Goal: Task Accomplishment & Management: Use online tool/utility

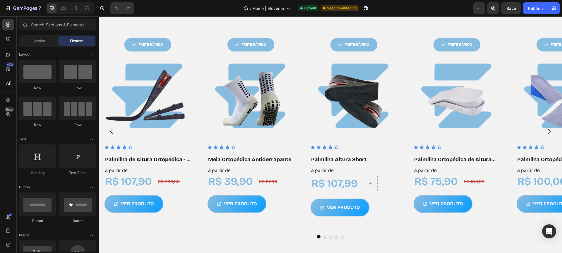
scroll to position [403, 0]
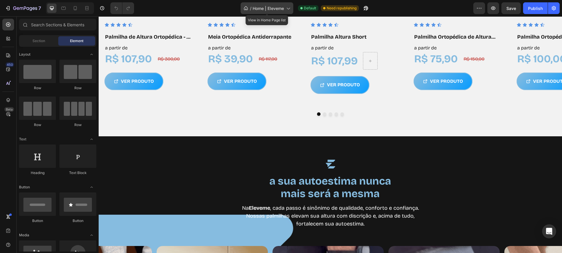
click at [288, 8] on icon at bounding box center [288, 8] width 6 height 6
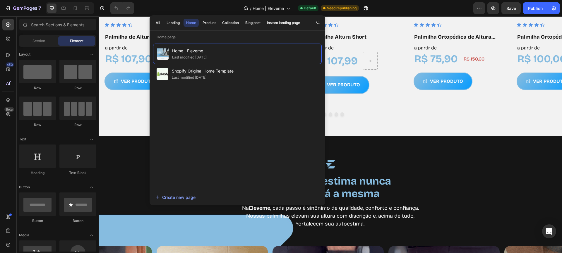
click at [208, 18] on div "All Landing Home Product Collection Blog post Instant landing page" at bounding box center [228, 22] width 157 height 15
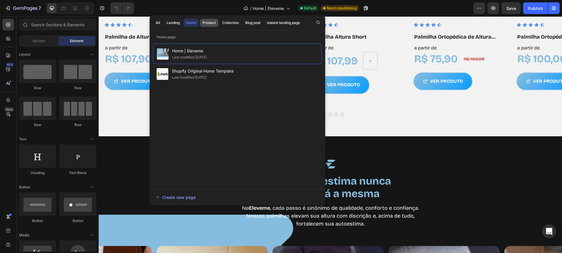
click at [220, 20] on button "Product" at bounding box center [231, 23] width 22 height 8
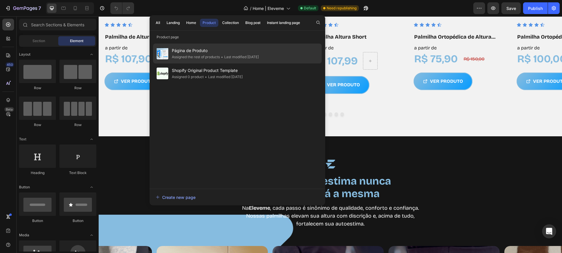
click at [194, 54] on div "Assigned the rest of products" at bounding box center [196, 57] width 48 height 6
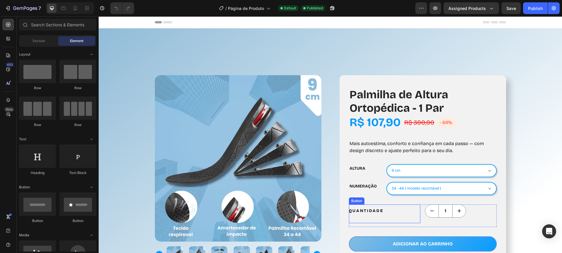
click at [390, 217] on div "QUANTIDADE Button" at bounding box center [385, 214] width 72 height 19
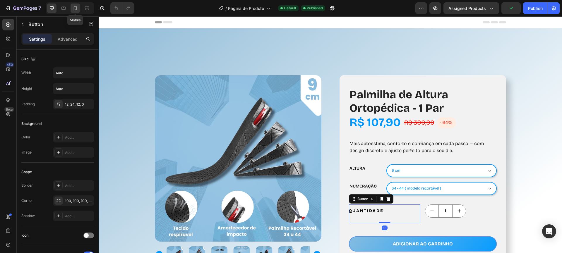
click at [73, 6] on icon at bounding box center [75, 8] width 6 height 6
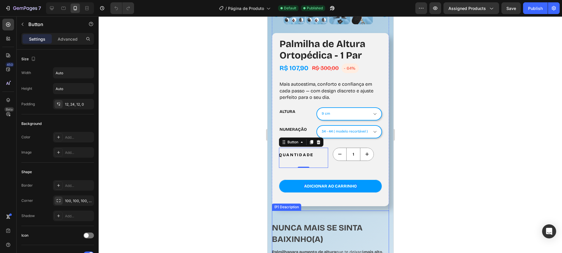
scroll to position [177, 0]
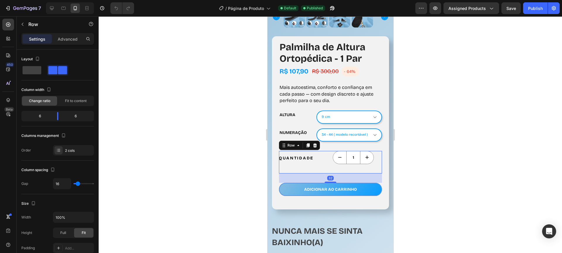
click at [327, 162] on div "QUANTIDADE Button 1 Product Quantity Row 32" at bounding box center [330, 162] width 103 height 23
click at [30, 72] on span at bounding box center [32, 70] width 19 height 8
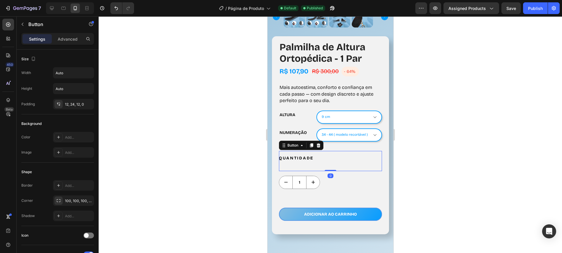
click at [313, 162] on div "QUANTIDADE Button 0" at bounding box center [330, 161] width 103 height 20
click at [69, 36] on p "Advanced" at bounding box center [68, 39] width 20 height 6
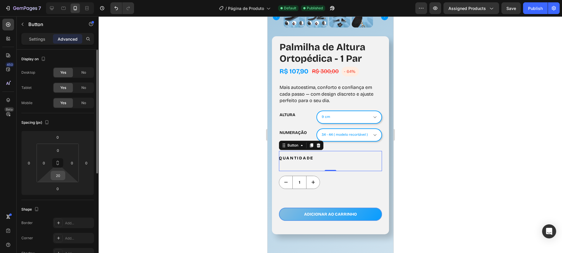
click at [59, 177] on input "20" at bounding box center [58, 175] width 12 height 9
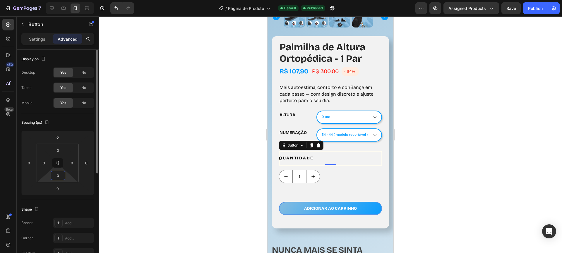
type input "0"
drag, startPoint x: 329, startPoint y: 160, endPoint x: 330, endPoint y: 154, distance: 6.5
click at [330, 154] on div "QUANTIDADE Button 0" at bounding box center [330, 158] width 103 height 14
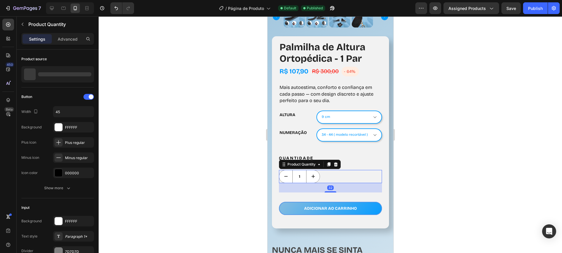
click at [329, 174] on div "1" at bounding box center [330, 176] width 103 height 13
click at [338, 185] on div "32" at bounding box center [330, 187] width 103 height 9
click at [319, 152] on button "QUANTIDADE" at bounding box center [300, 158] width 42 height 14
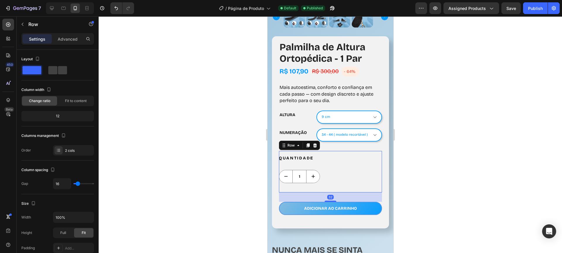
click at [280, 164] on div "QUANTIDADE Button 1 Product Quantity Row 32" at bounding box center [330, 172] width 103 height 42
type input "11"
type input "10"
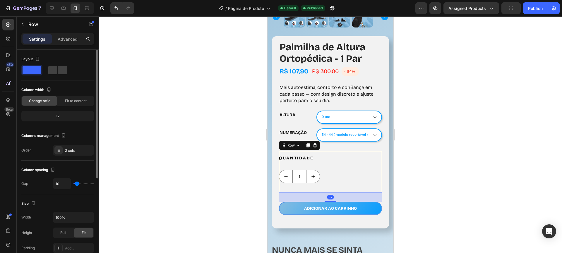
type input "0"
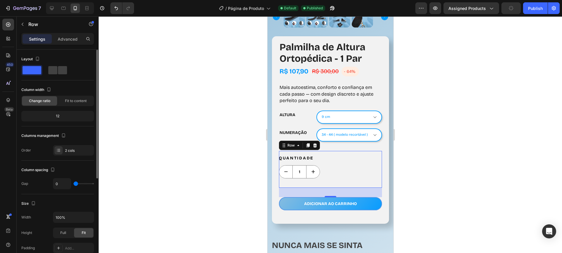
drag, startPoint x: 77, startPoint y: 184, endPoint x: 66, endPoint y: 183, distance: 11.5
type input "0"
click at [73, 183] on input "range" at bounding box center [83, 183] width 20 height 1
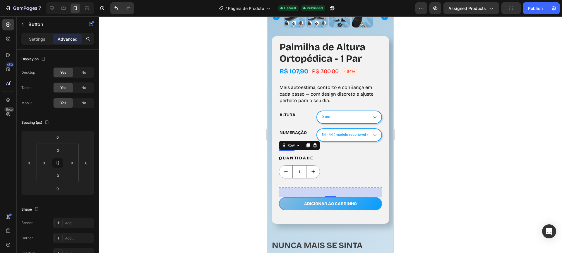
click at [321, 153] on div "QUANTIDADE Button" at bounding box center [330, 158] width 103 height 14
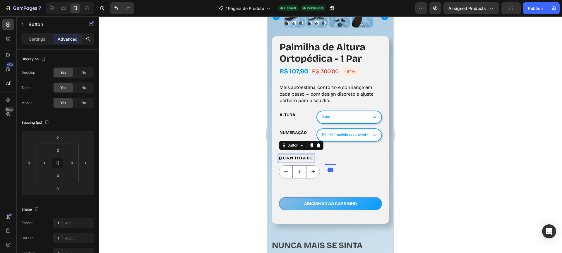
click at [309, 155] on p "QUANTIDADE" at bounding box center [296, 158] width 35 height 7
click at [40, 43] on div "Settings" at bounding box center [37, 38] width 29 height 9
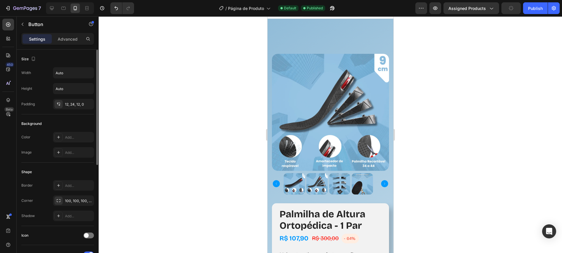
scroll to position [0, 0]
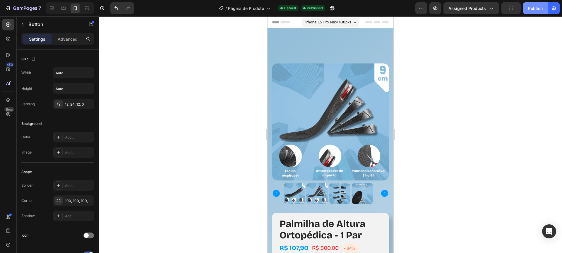
click at [540, 9] on div "Publish" at bounding box center [535, 8] width 15 height 6
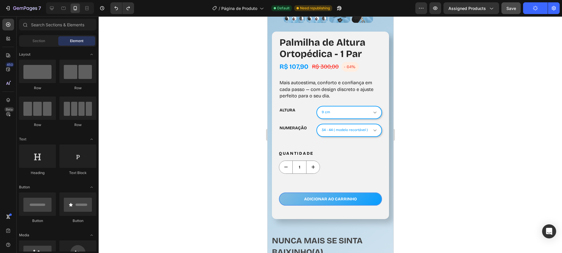
click at [510, 11] on div "Save" at bounding box center [511, 8] width 10 height 6
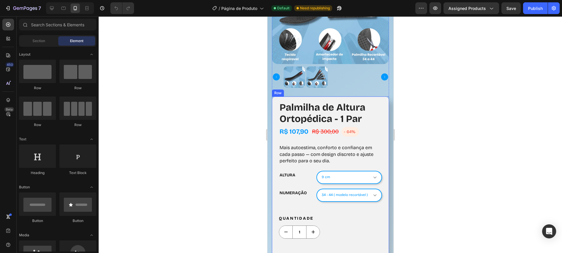
scroll to position [241, 0]
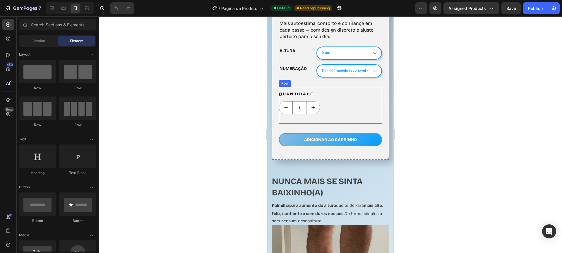
click at [303, 112] on div "1 Product Quantity" at bounding box center [330, 112] width 103 height 23
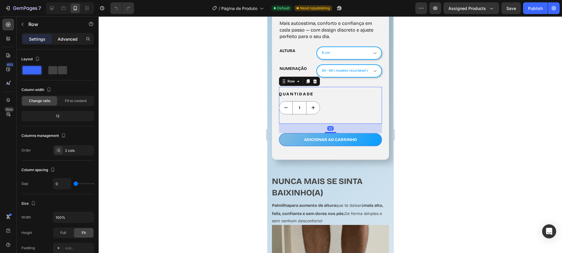
click at [70, 41] on p "Advanced" at bounding box center [68, 39] width 20 height 6
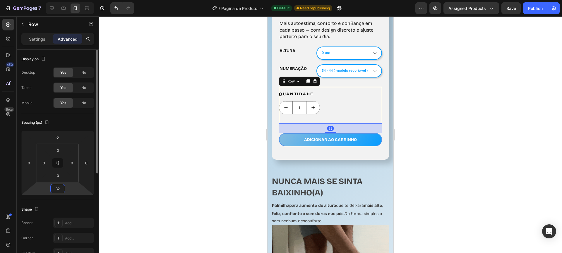
drag, startPoint x: 51, startPoint y: 189, endPoint x: 45, endPoint y: 188, distance: 5.9
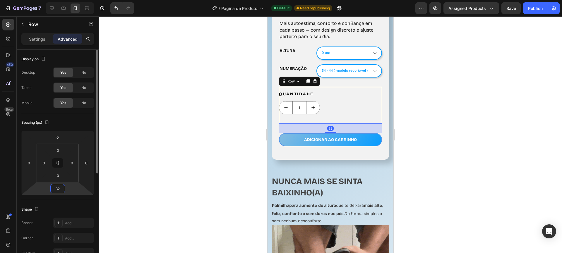
click at [45, 188] on div "0 0 32 0" at bounding box center [57, 163] width 73 height 64
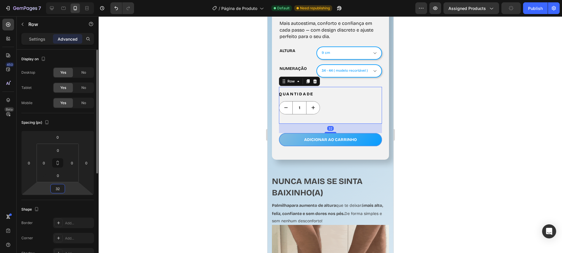
drag, startPoint x: 60, startPoint y: 189, endPoint x: 54, endPoint y: 189, distance: 5.6
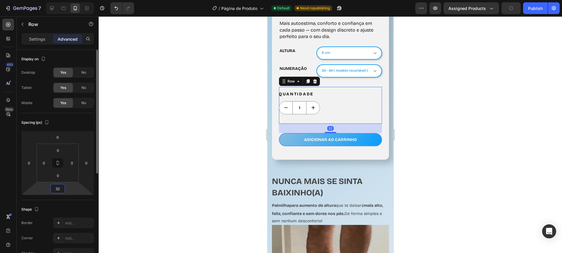
click at [54, 189] on input "32" at bounding box center [58, 188] width 12 height 9
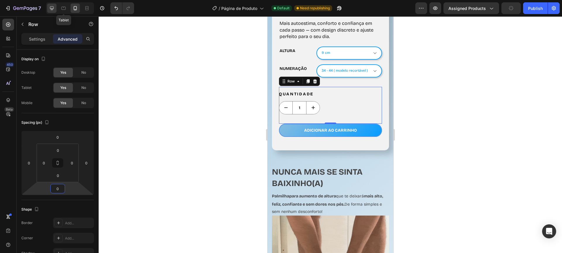
click at [52, 8] on icon at bounding box center [52, 8] width 4 height 4
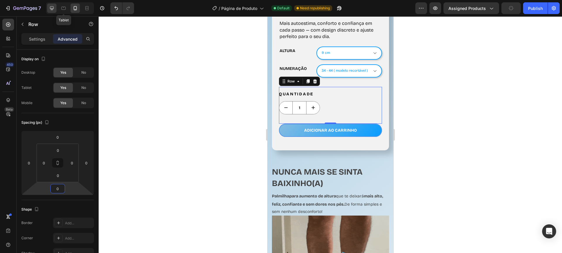
type input "32"
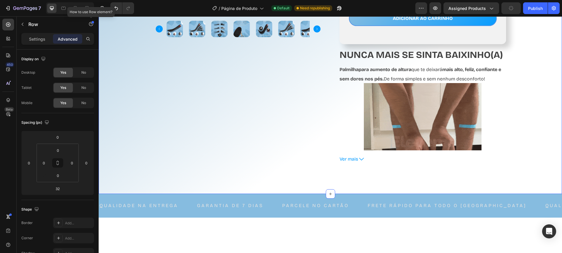
scroll to position [168, 0]
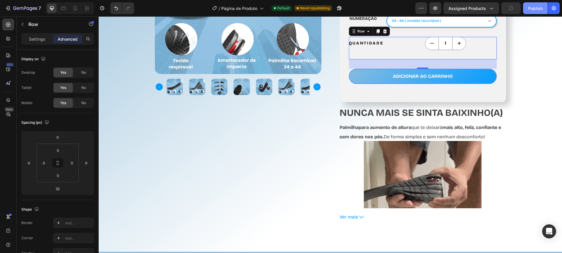
click at [538, 10] on div "Publish" at bounding box center [535, 8] width 15 height 6
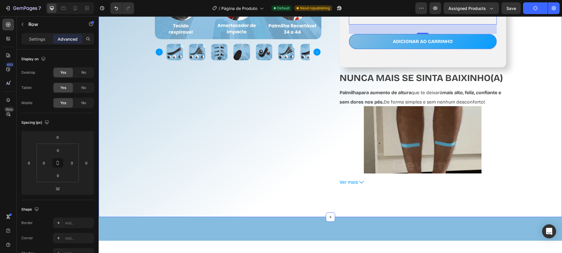
scroll to position [0, 0]
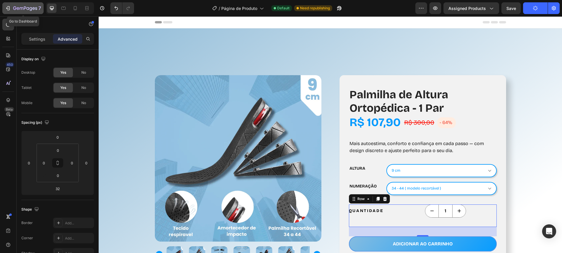
click at [5, 6] on icon "button" at bounding box center [8, 8] width 6 height 6
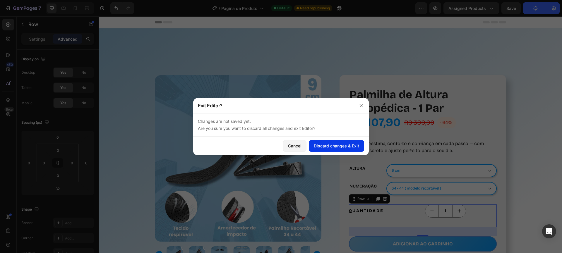
click at [317, 147] on div "Discard changes & Exit" at bounding box center [336, 146] width 45 height 6
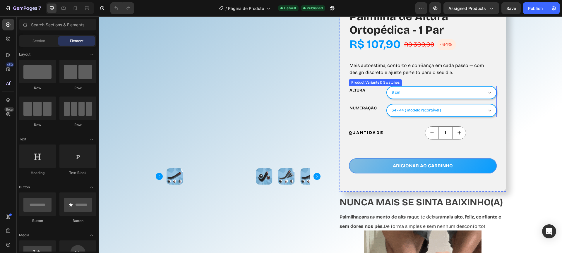
scroll to position [99, 0]
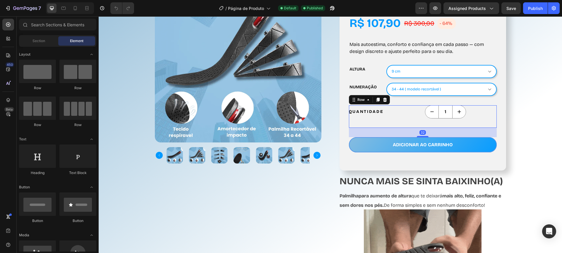
click at [432, 124] on div "1 Product Quantity" at bounding box center [461, 116] width 72 height 23
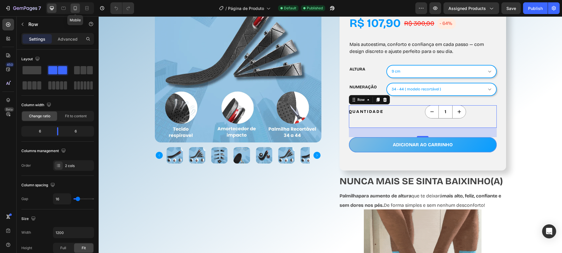
click at [77, 11] on icon at bounding box center [75, 8] width 6 height 6
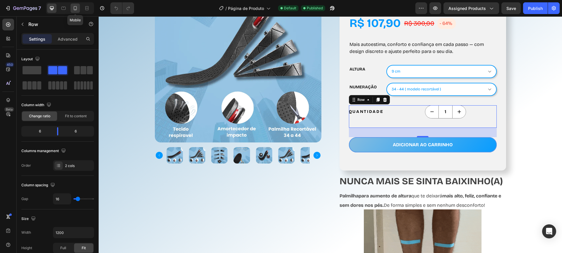
type input "0"
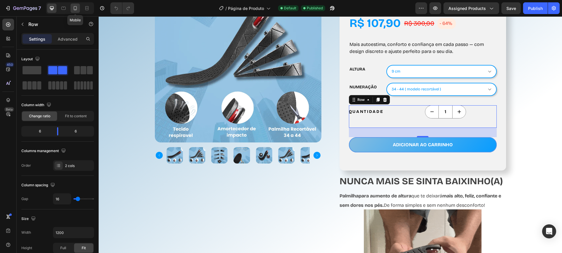
type input "0"
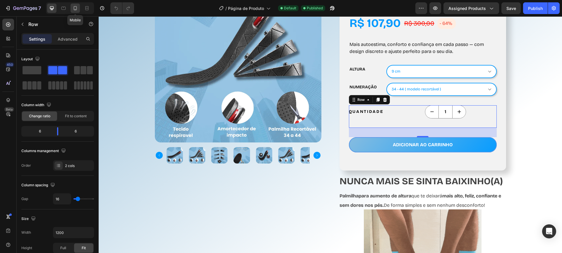
type input "100%"
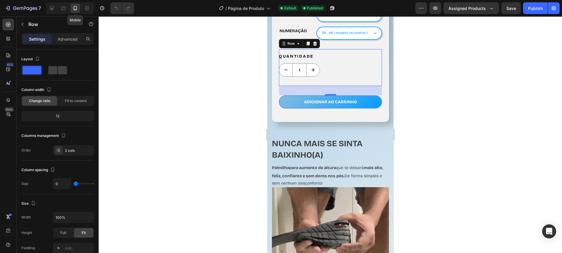
scroll to position [287, 0]
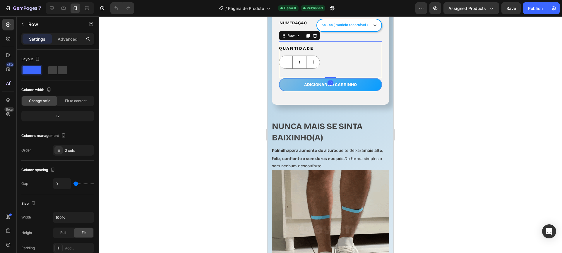
drag, startPoint x: 330, startPoint y: 81, endPoint x: 330, endPoint y: 59, distance: 21.7
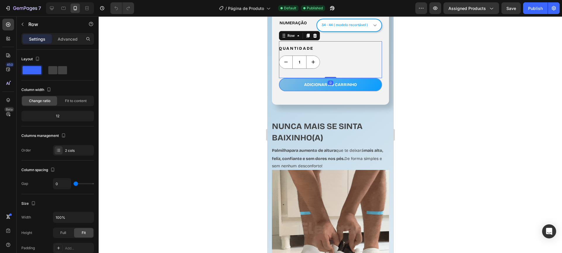
click at [330, 59] on div "QUANTIDADE Button 1 Product Quantity Row 0" at bounding box center [330, 59] width 103 height 37
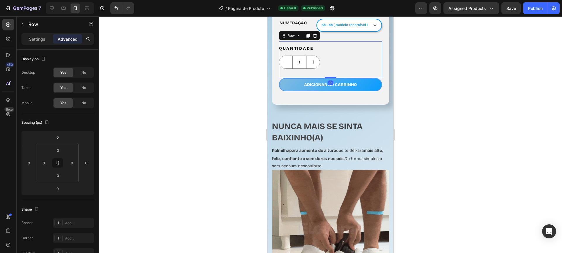
click at [321, 65] on div "1 Product Quantity" at bounding box center [330, 67] width 103 height 23
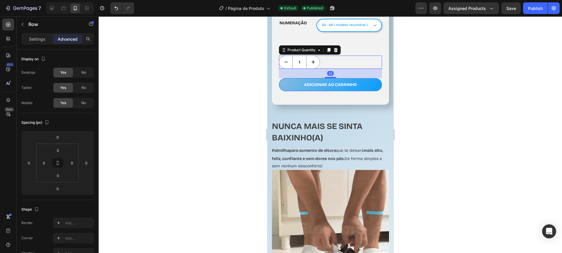
click at [335, 56] on div "1" at bounding box center [330, 62] width 103 height 13
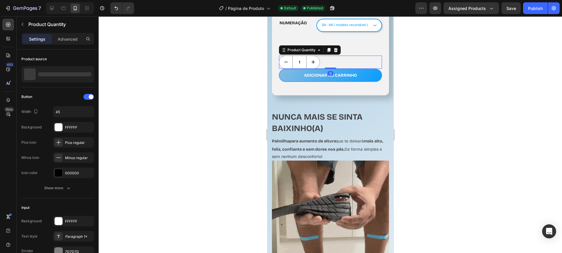
drag, startPoint x: 332, startPoint y: 72, endPoint x: 334, endPoint y: 55, distance: 17.7
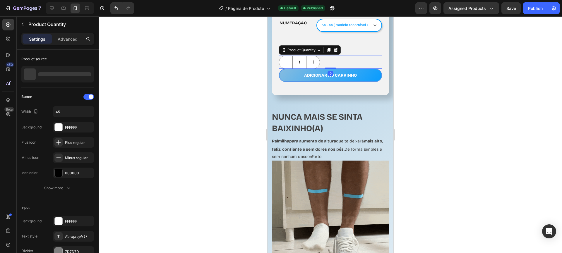
click at [334, 56] on div "1 Product Quantity 0" at bounding box center [330, 62] width 103 height 13
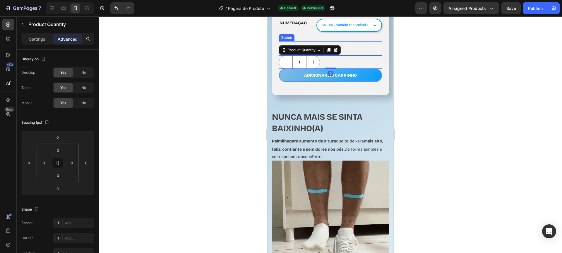
click at [374, 45] on div "QUANTIDADE Button" at bounding box center [330, 48] width 103 height 14
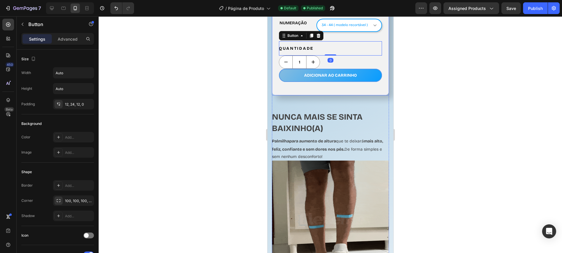
drag, startPoint x: 382, startPoint y: 57, endPoint x: 380, endPoint y: 60, distance: 3.7
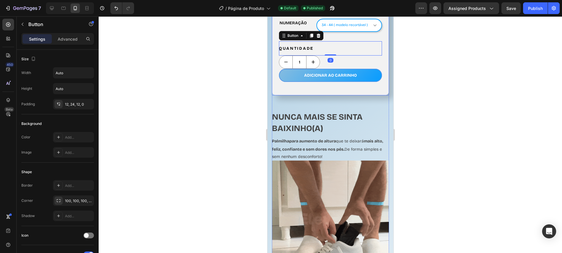
click at [382, 57] on div "Palmilha de Altura Ortopédica - 1 Par (P) Title R$ 107,90 (P) Price (P) Price R…" at bounding box center [330, 11] width 117 height 169
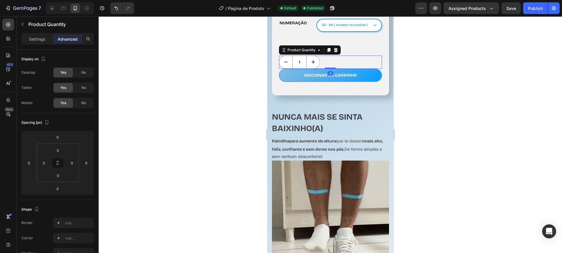
click at [374, 64] on div "1" at bounding box center [330, 62] width 103 height 13
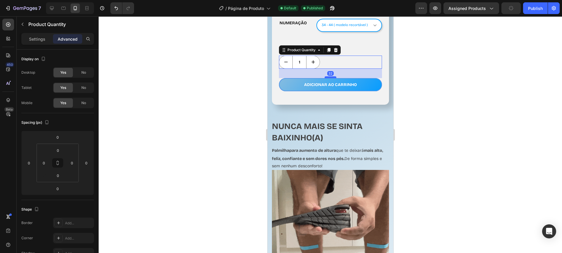
click at [333, 76] on div at bounding box center [330, 77] width 12 height 2
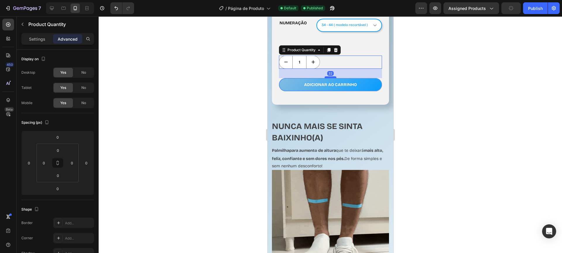
type input "32"
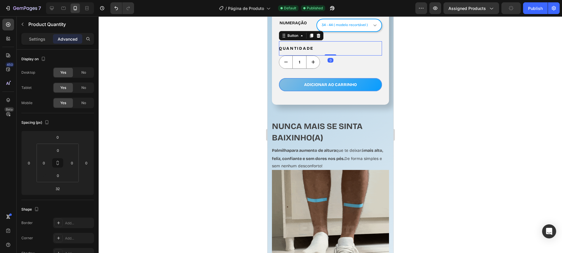
click at [352, 42] on div "QUANTIDADE Button 0" at bounding box center [330, 48] width 103 height 14
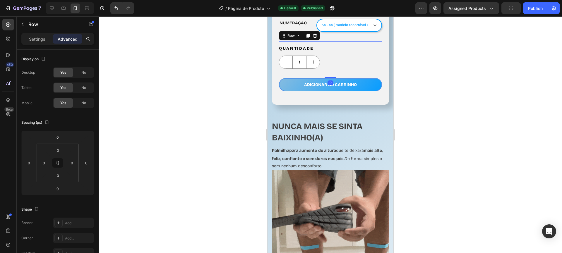
click at [334, 67] on div "1 Product Quantity" at bounding box center [330, 67] width 103 height 23
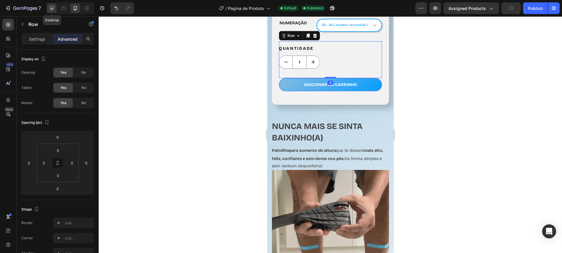
click at [53, 8] on icon at bounding box center [52, 8] width 4 height 4
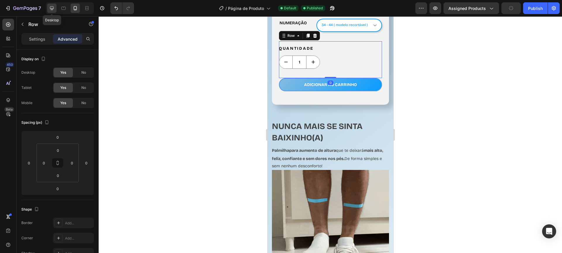
type input "32"
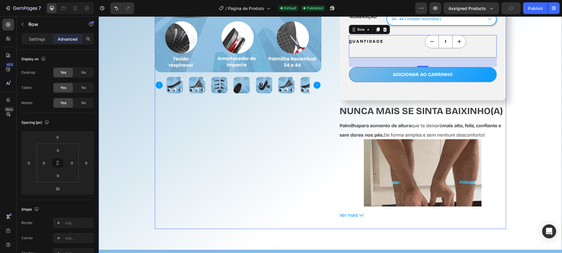
scroll to position [168, 0]
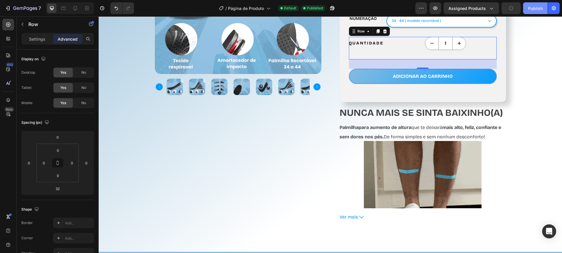
click at [531, 7] on div "Publish" at bounding box center [535, 8] width 15 height 6
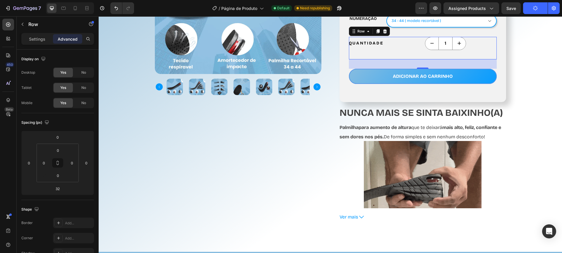
scroll to position [0, 0]
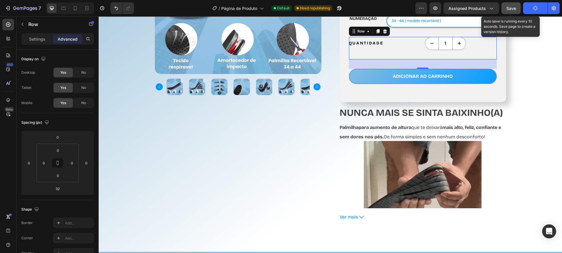
click at [512, 4] on button "Save" at bounding box center [510, 8] width 19 height 12
